Goal: Find contact information: Find contact information

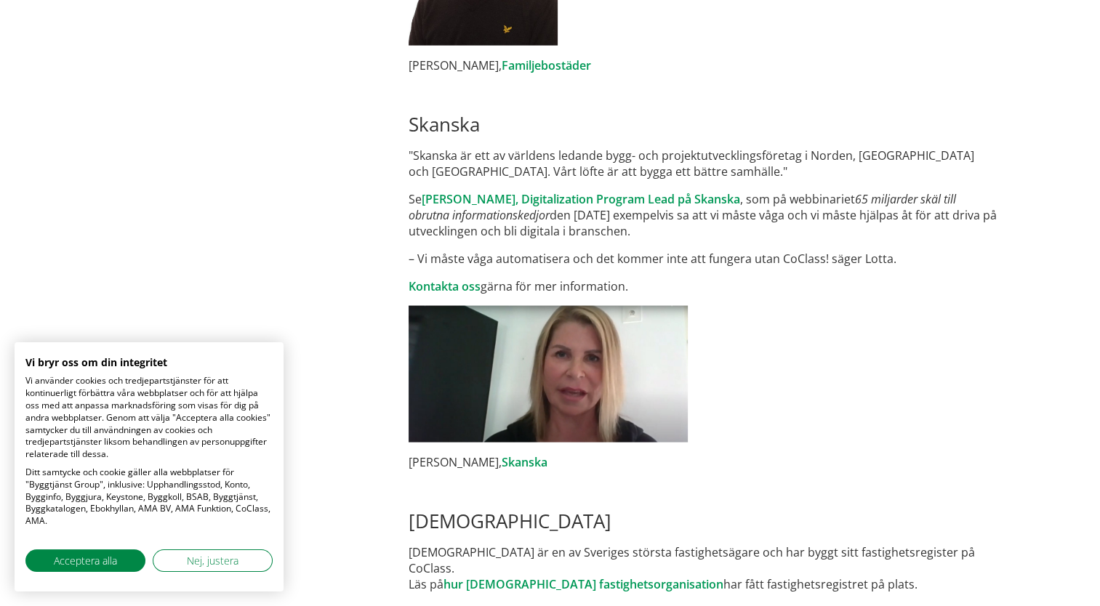
scroll to position [2907, 0]
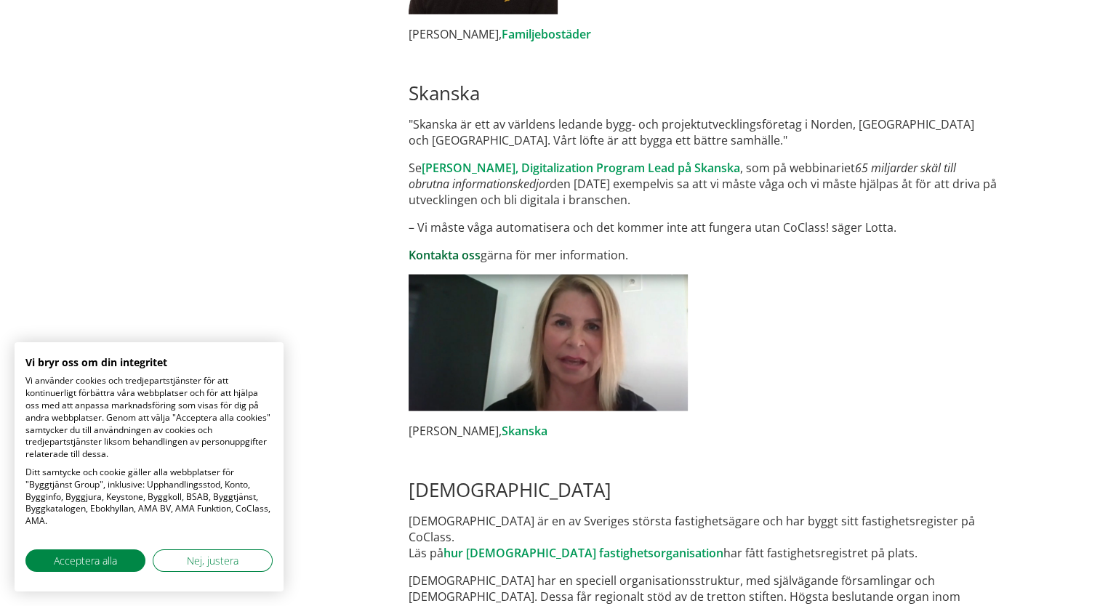
click at [442, 247] on link "Kontakta oss" at bounding box center [444, 255] width 72 height 16
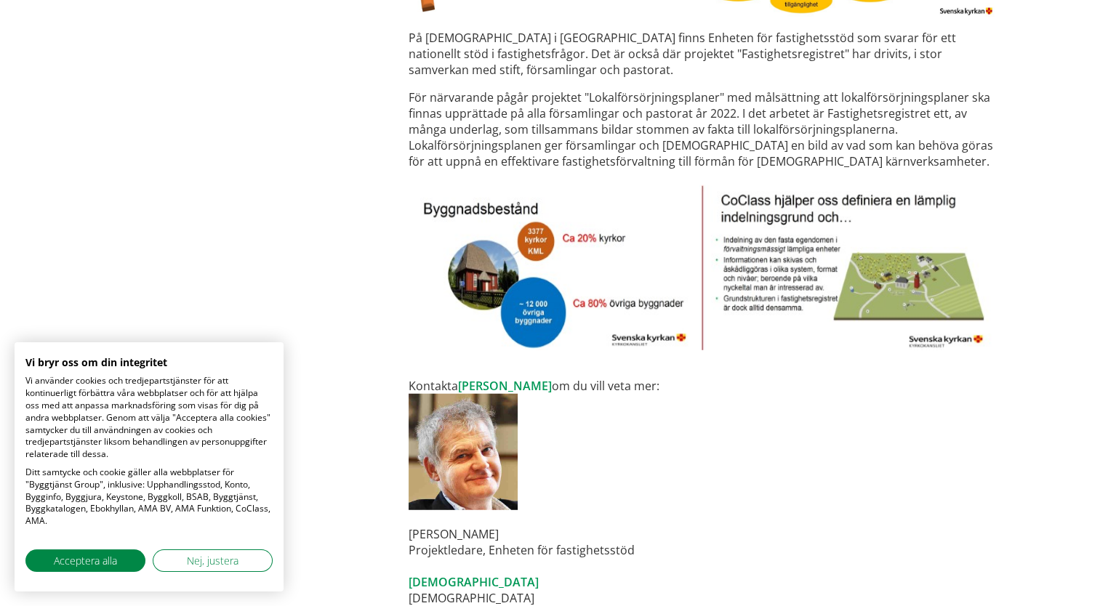
scroll to position [3710, 0]
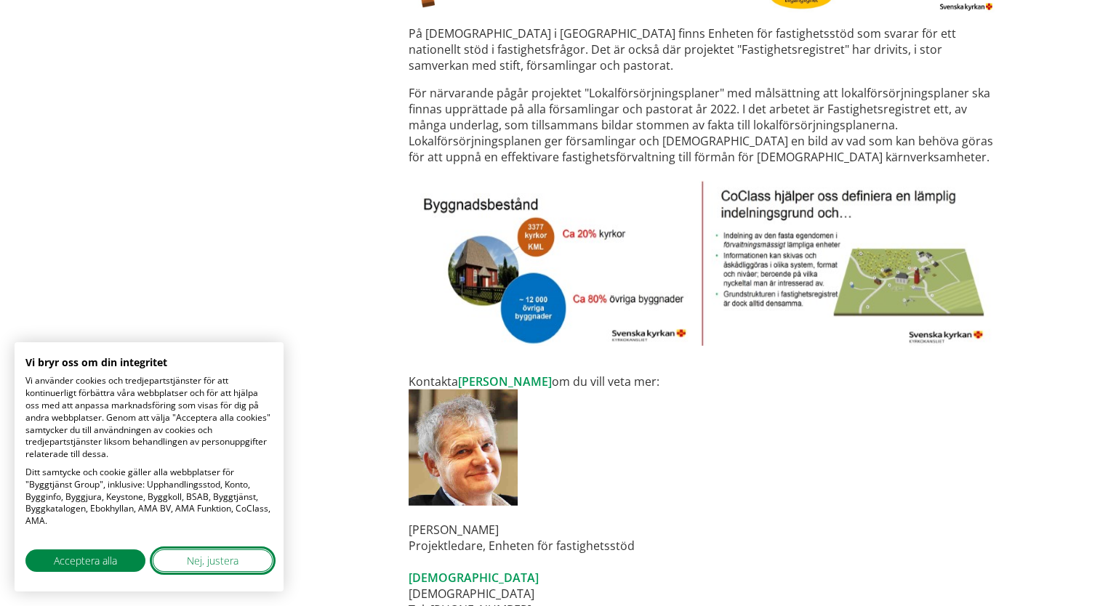
click at [224, 563] on span "Nej, justera" at bounding box center [213, 560] width 52 height 15
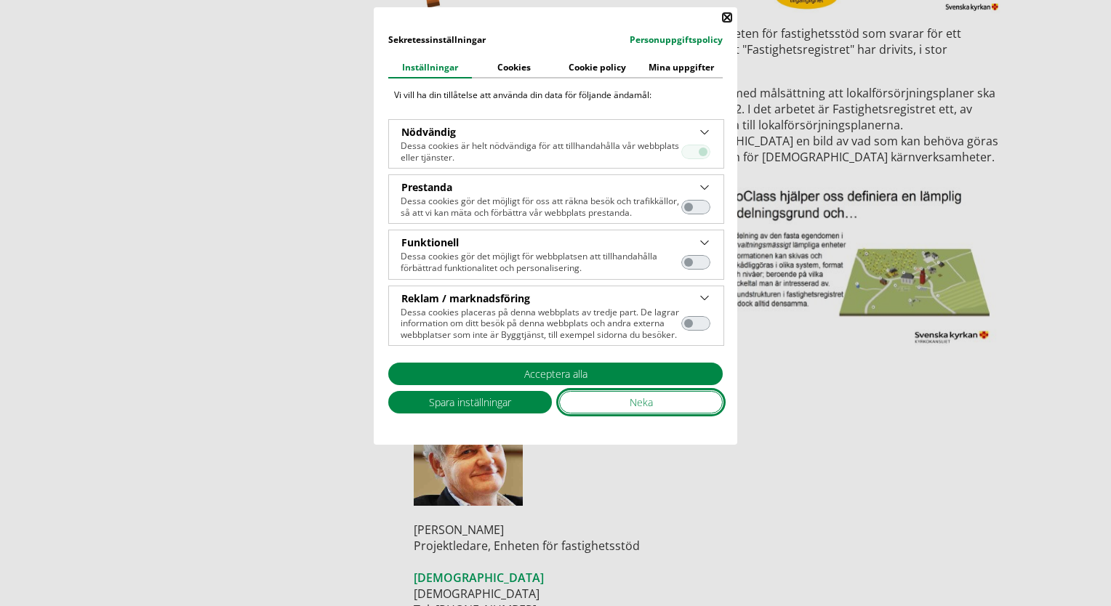
click at [648, 400] on span "Neka" at bounding box center [640, 402] width 23 height 15
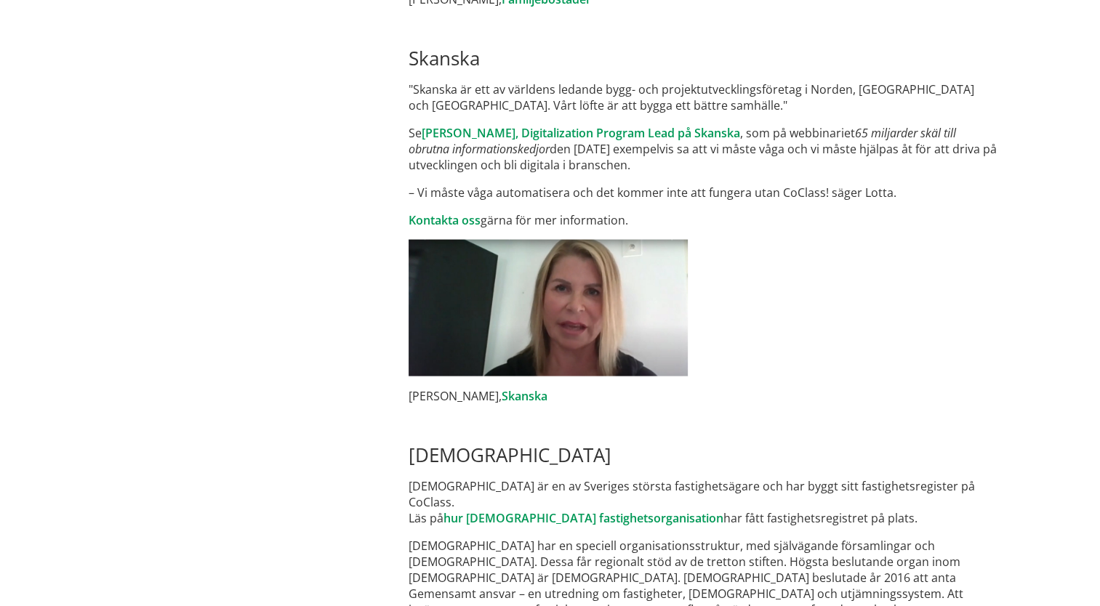
scroll to position [2938, 0]
